Goal: Information Seeking & Learning: Check status

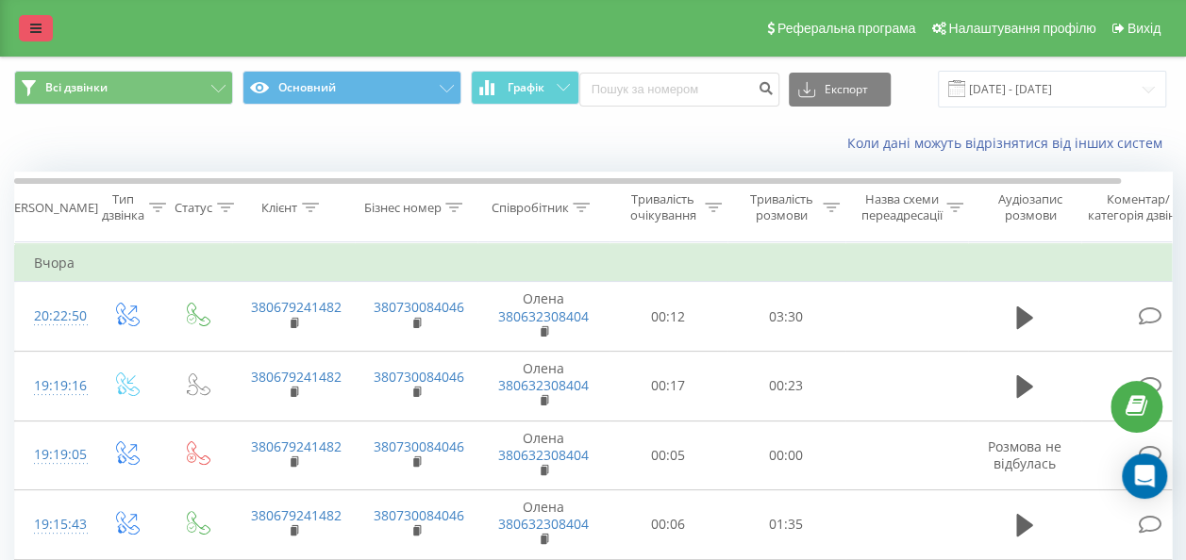
click at [45, 32] on link at bounding box center [36, 28] width 34 height 26
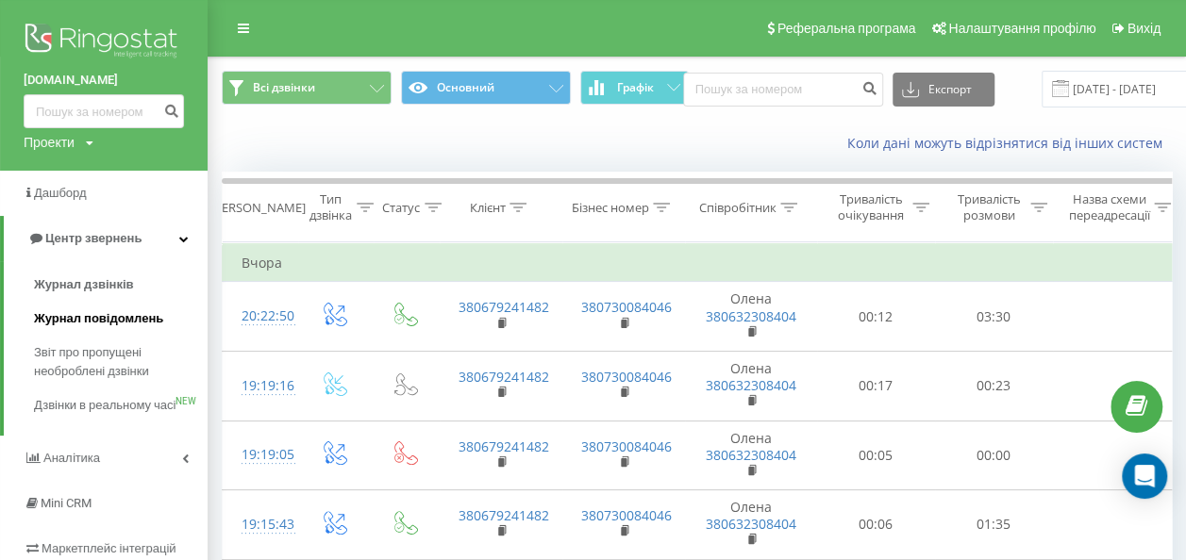
click at [100, 323] on span "Журнал повідомлень" at bounding box center [98, 318] width 129 height 19
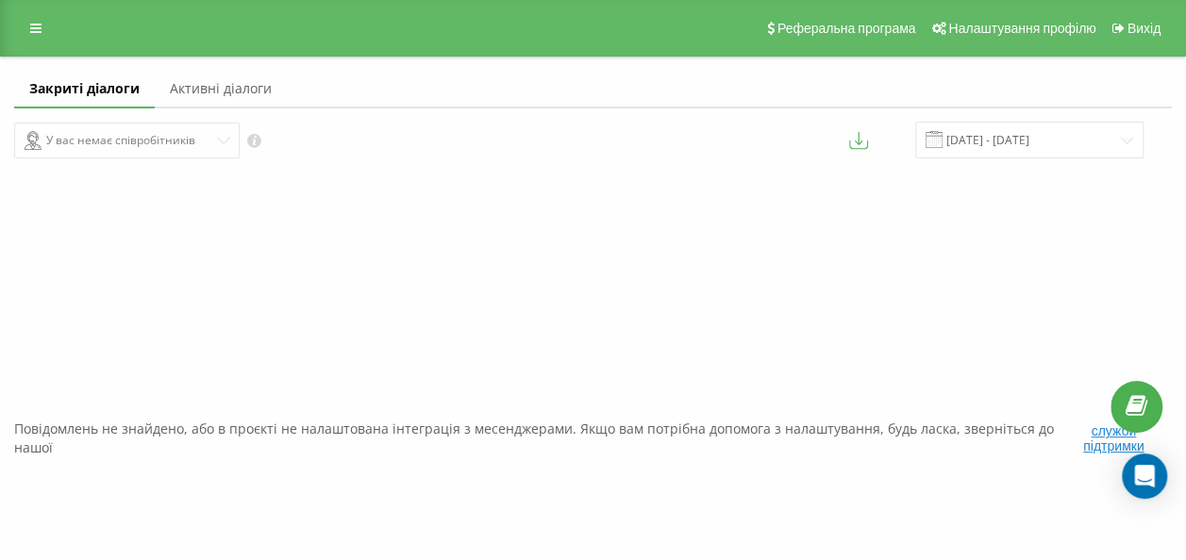
drag, startPoint x: 40, startPoint y: 25, endPoint x: 30, endPoint y: 77, distance: 53.7
click at [40, 25] on icon at bounding box center [35, 28] width 11 height 13
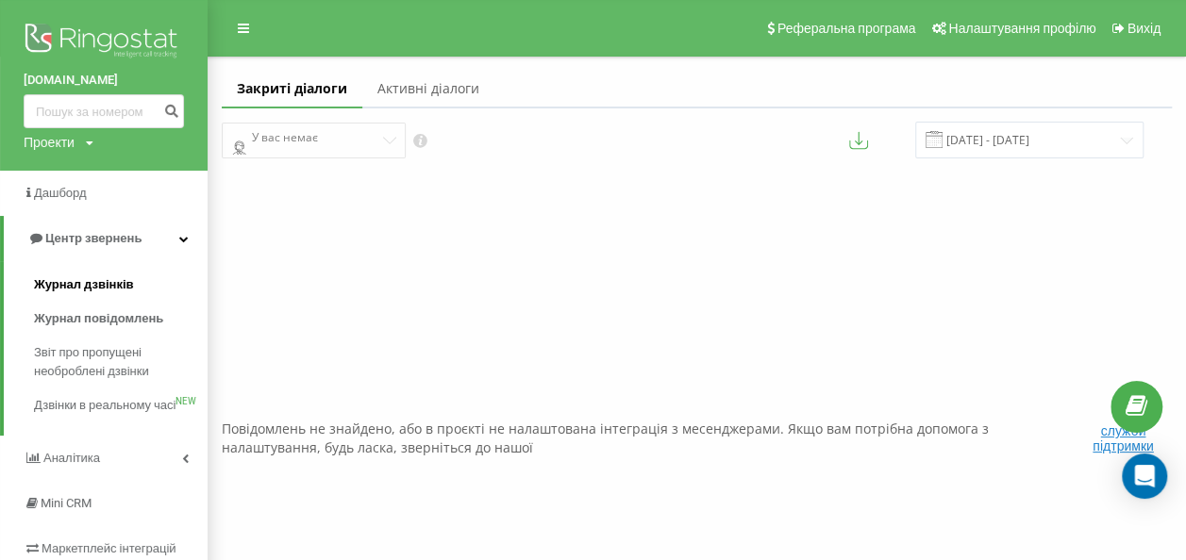
click at [73, 279] on span "Журнал дзвінків" at bounding box center [84, 284] width 100 height 19
click at [85, 283] on span "Журнал дзвінків" at bounding box center [84, 284] width 100 height 19
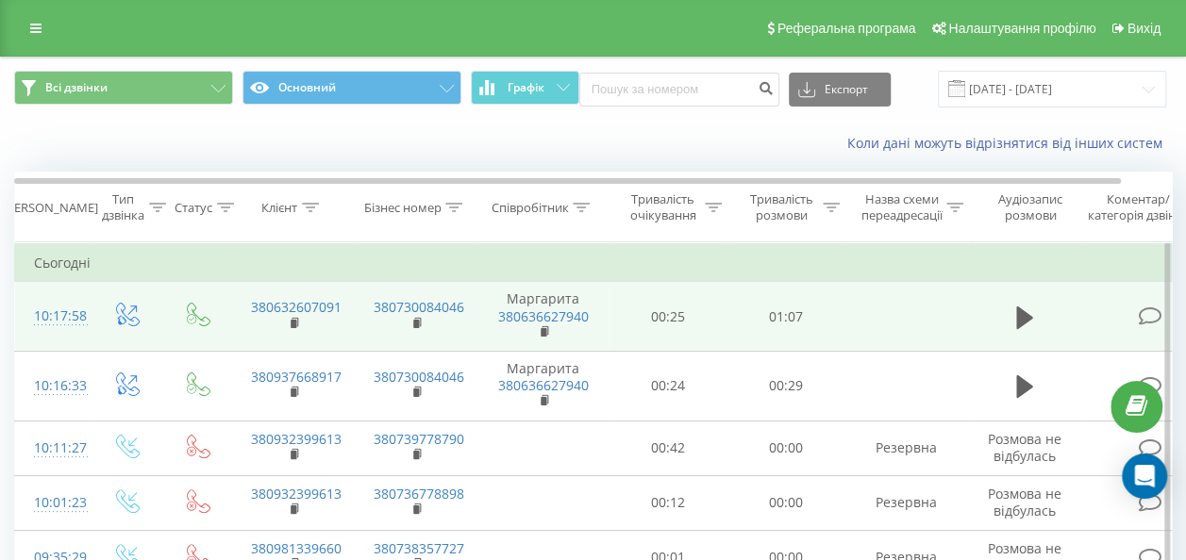
click at [1008, 313] on td at bounding box center [1024, 317] width 113 height 70
click at [1022, 318] on icon at bounding box center [1024, 317] width 17 height 23
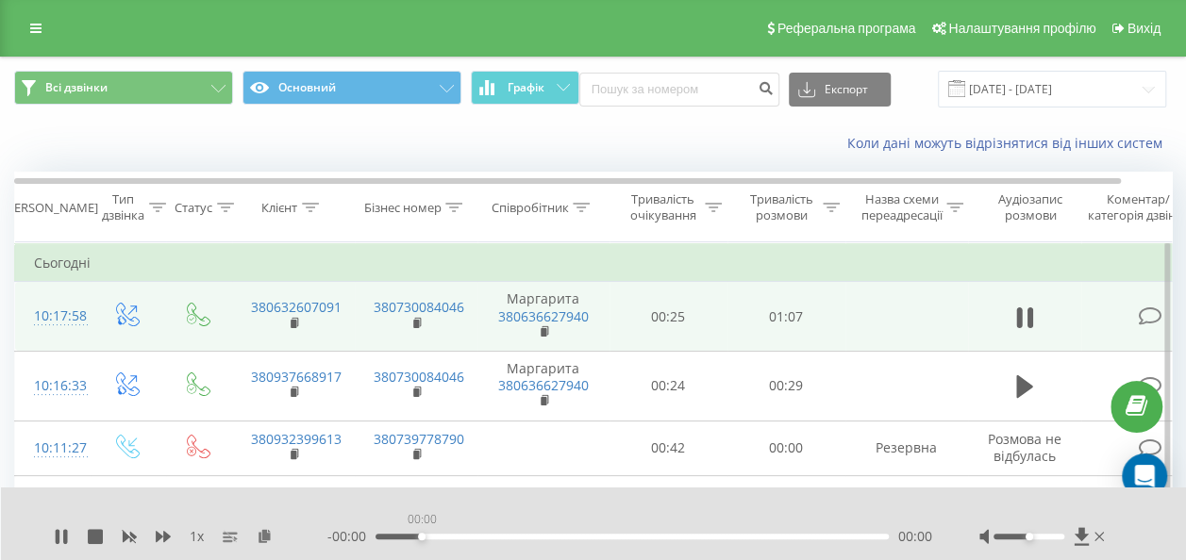
click at [421, 538] on div "00:00" at bounding box center [631, 537] width 513 height 6
click at [421, 539] on div "00:01" at bounding box center [631, 537] width 513 height 6
click at [466, 540] on div "- 01:01 00:06 00:06" at bounding box center [629, 536] width 605 height 19
click at [468, 532] on div "- 01:01 00:07 00:07" at bounding box center [629, 536] width 605 height 19
click at [469, 537] on div "00:12" at bounding box center [631, 537] width 513 height 6
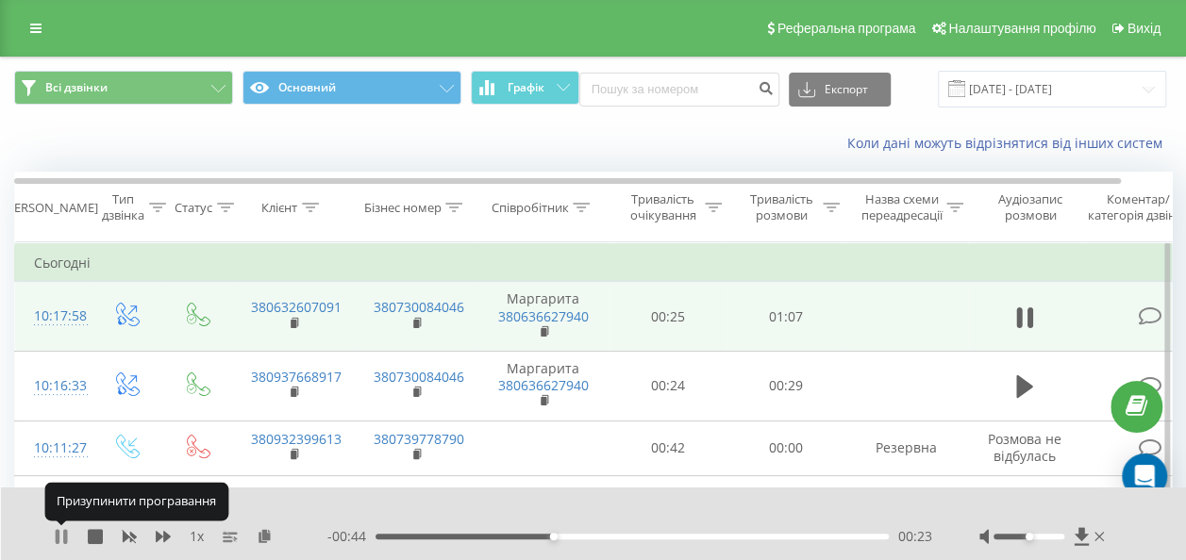
click at [64, 534] on icon at bounding box center [65, 536] width 4 height 15
